Goal: Transaction & Acquisition: Purchase product/service

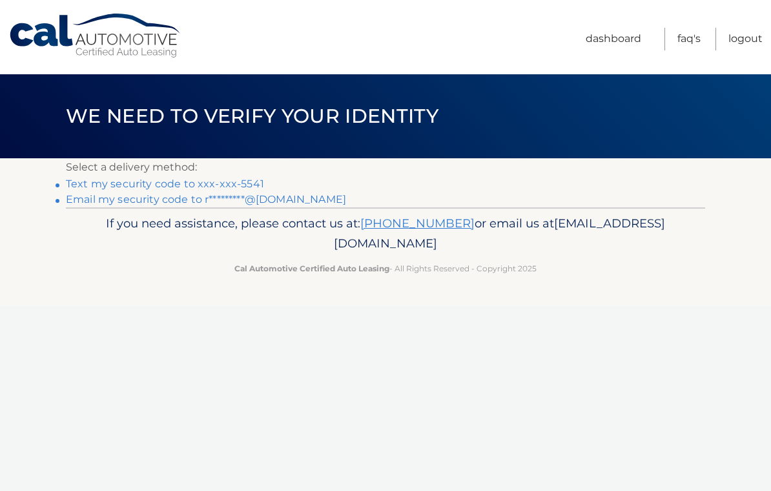
click at [563, 230] on p "If you need assistance, please contact us at: 609-807-3200 or email us at Custo…" at bounding box center [385, 233] width 622 height 41
click at [87, 187] on link "Text my security code to xxx-xxx-5541" at bounding box center [165, 184] width 198 height 12
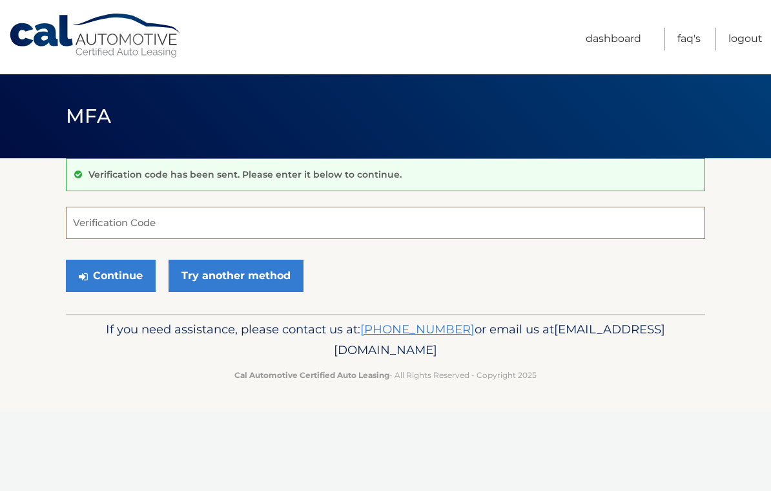
click at [96, 217] on input "Verification Code" at bounding box center [385, 223] width 639 height 32
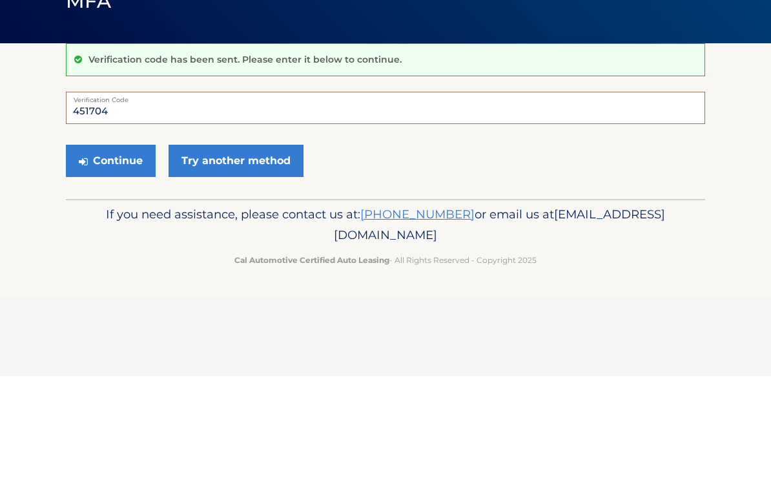
type input "451704"
click at [105, 259] on button "Continue" at bounding box center [111, 275] width 90 height 32
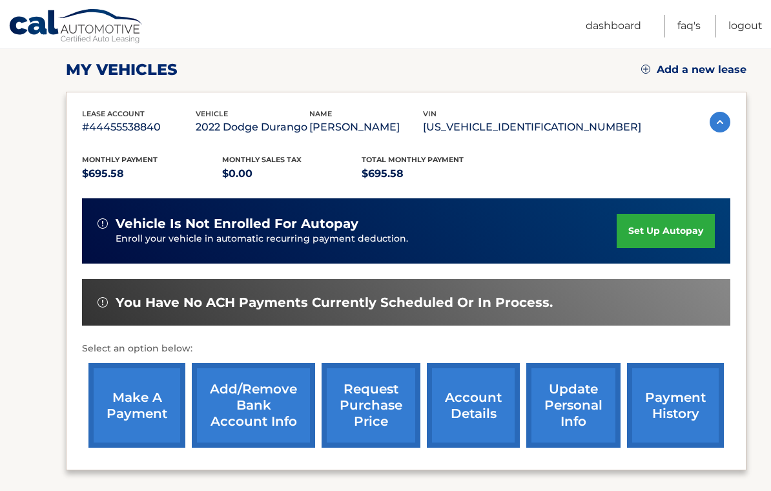
scroll to position [179, 0]
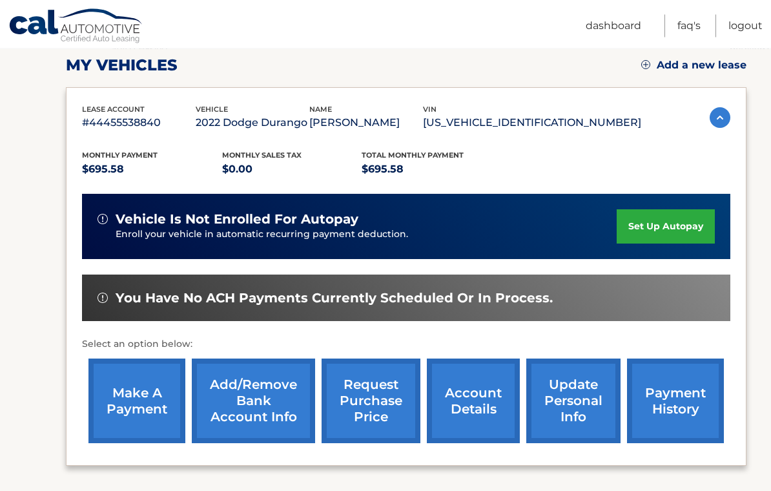
click at [125, 394] on link "make a payment" at bounding box center [136, 401] width 97 height 85
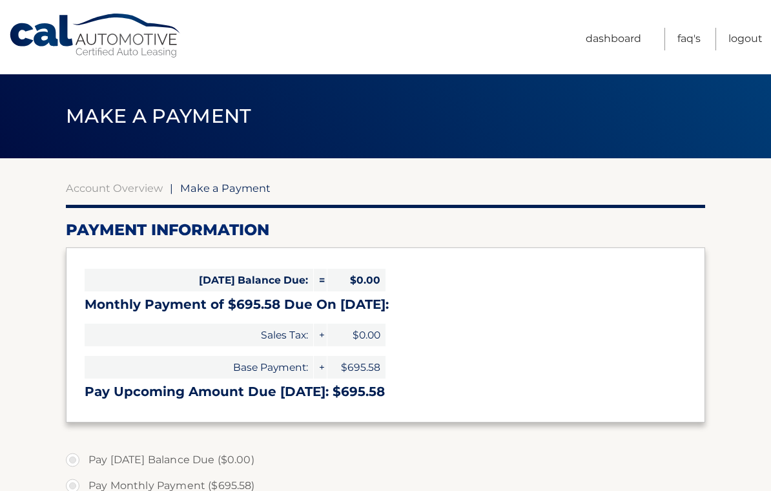
select select "YzFiMDVlODItNDlmMC00MzU4LThiNGQtYTUyMzYxMWY1ODkx"
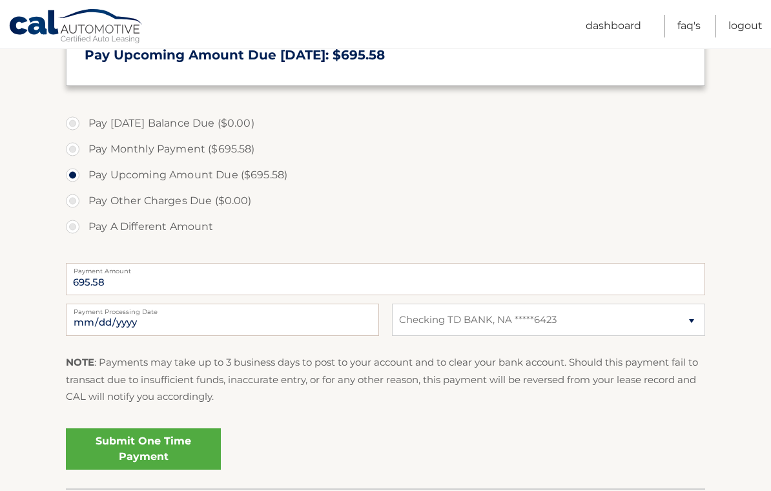
scroll to position [409, 0]
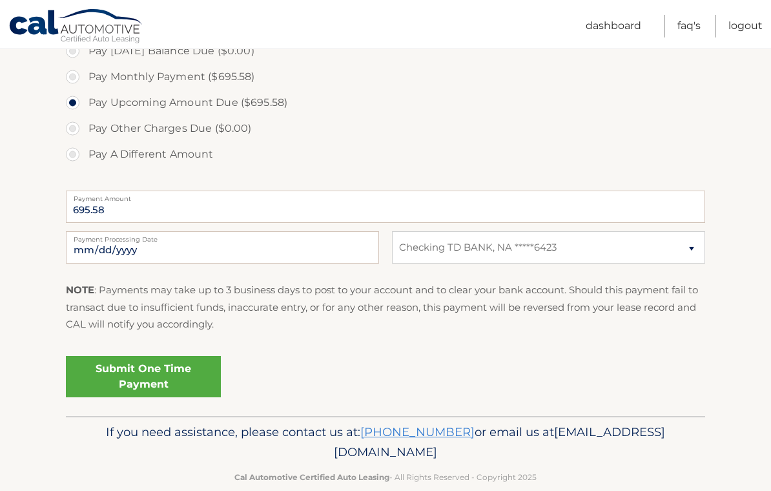
click at [107, 378] on link "Submit One Time Payment" at bounding box center [143, 376] width 155 height 41
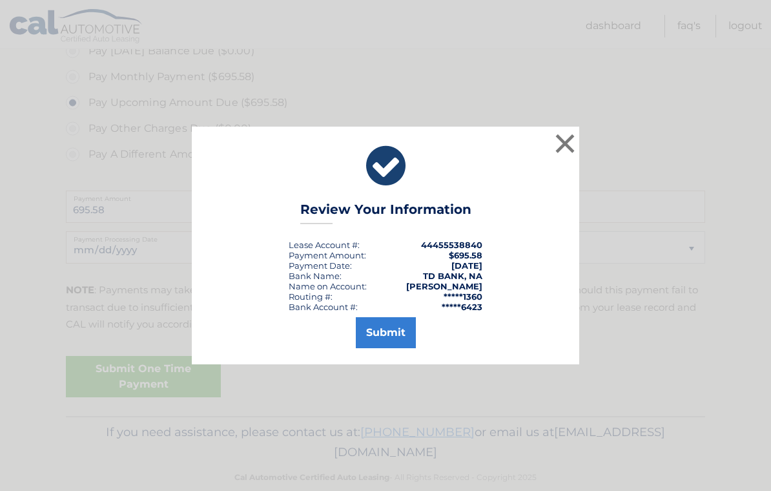
click at [407, 345] on button "Submit" at bounding box center [386, 332] width 60 height 31
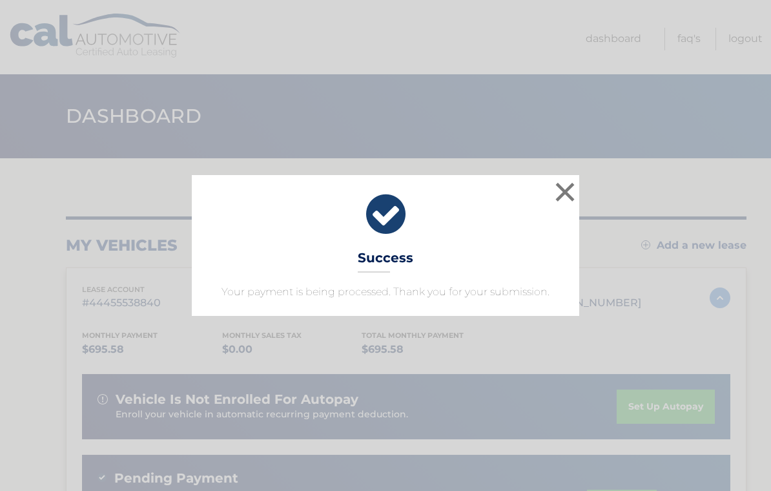
click at [567, 195] on button "×" at bounding box center [565, 192] width 26 height 26
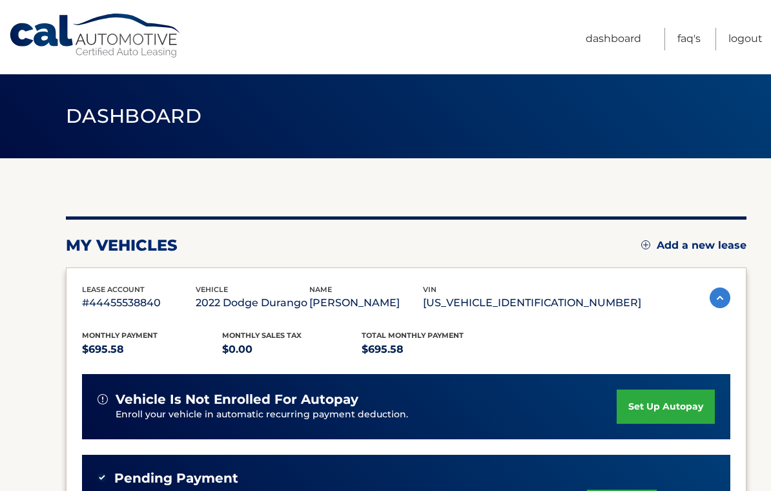
click at [750, 37] on link "Logout" at bounding box center [745, 39] width 34 height 23
